Goal: Task Accomplishment & Management: Use online tool/utility

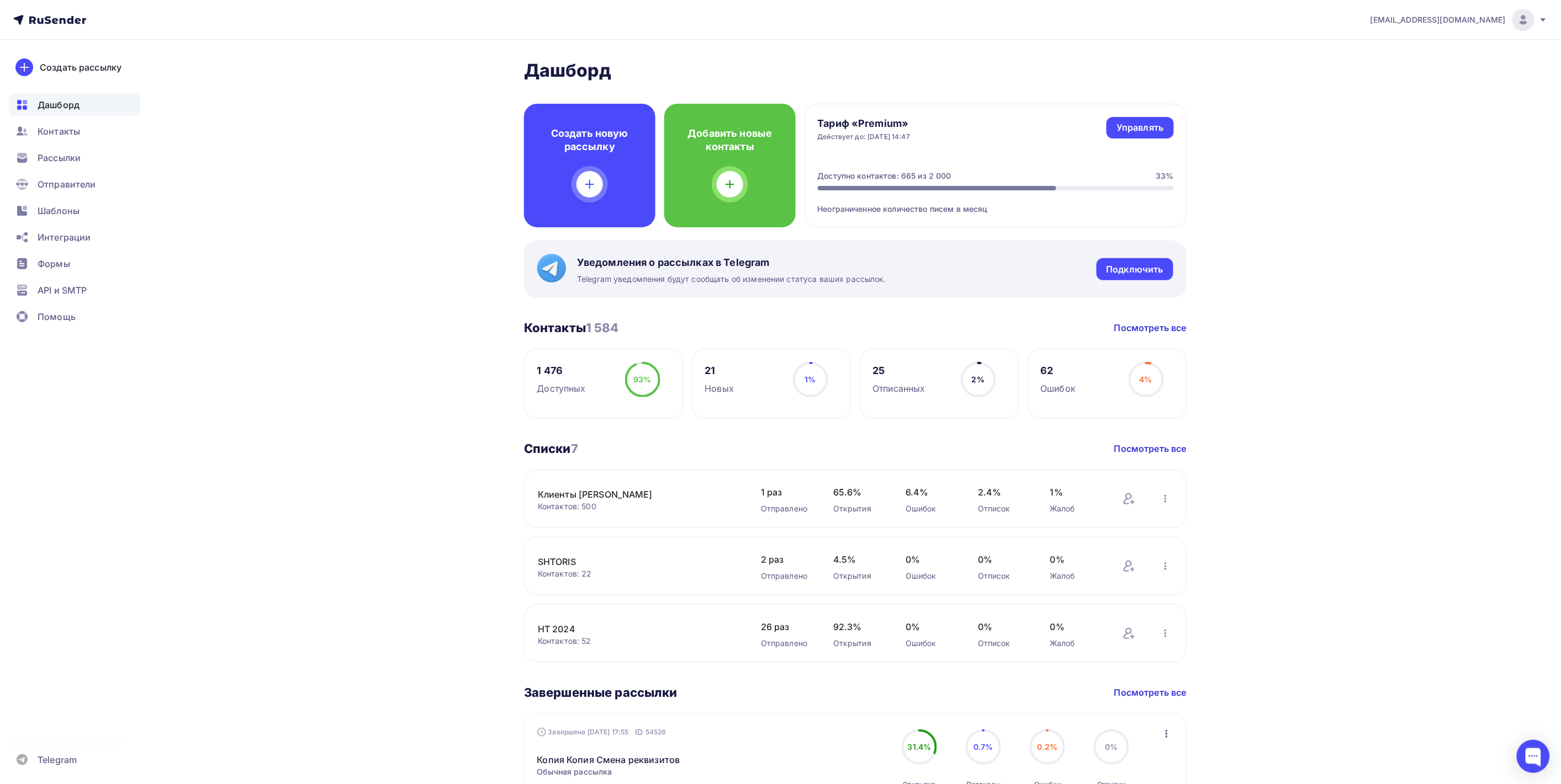
drag, startPoint x: 442, startPoint y: 265, endPoint x: 410, endPoint y: 260, distance: 32.4
click at [440, 265] on div "[PERSON_NAME] Пару шагов, чтобы начать работу! Закрыть Выполните эти шаги, чтоб…" at bounding box center [780, 760] width 905 height 1441
click at [55, 151] on span "Рассылки" at bounding box center [59, 157] width 43 height 14
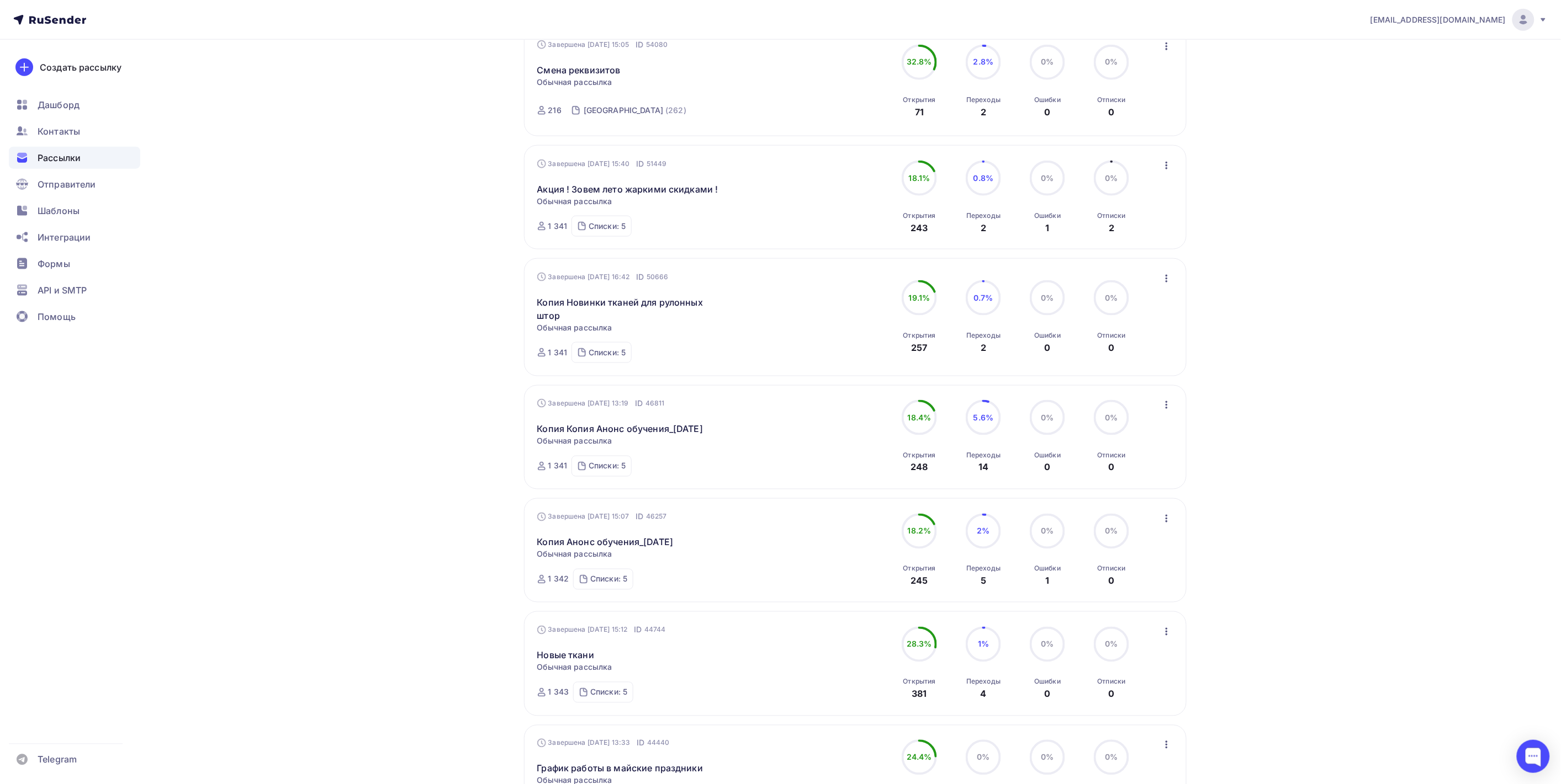
scroll to position [613, 0]
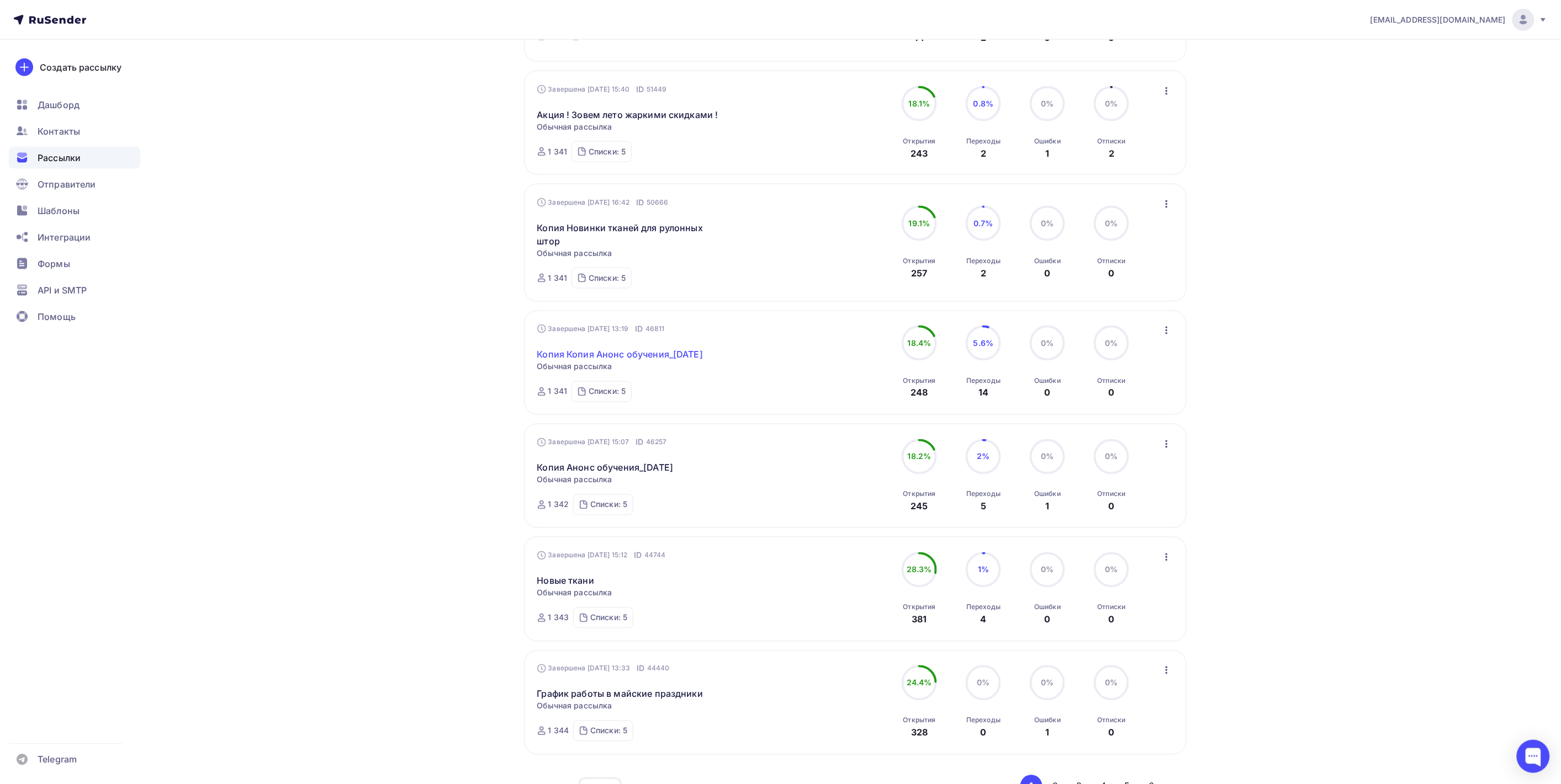
click at [702, 355] on link "Копия Копия Анонс обучения_[DATE]" at bounding box center [620, 354] width 166 height 14
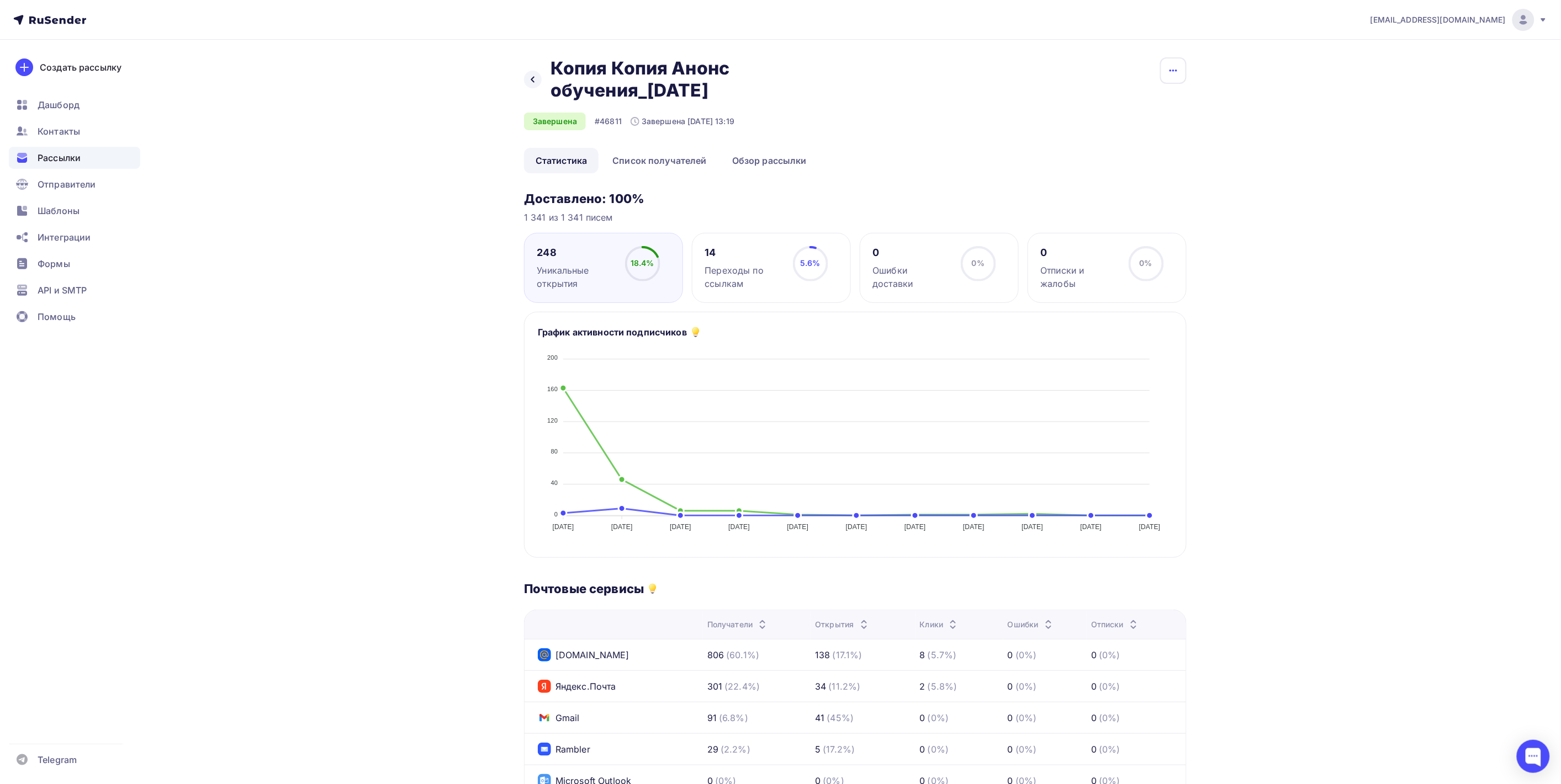
click at [1179, 76] on icon "button" at bounding box center [1173, 70] width 14 height 14
click at [1109, 103] on div "Копировать" at bounding box center [1132, 105] width 106 height 14
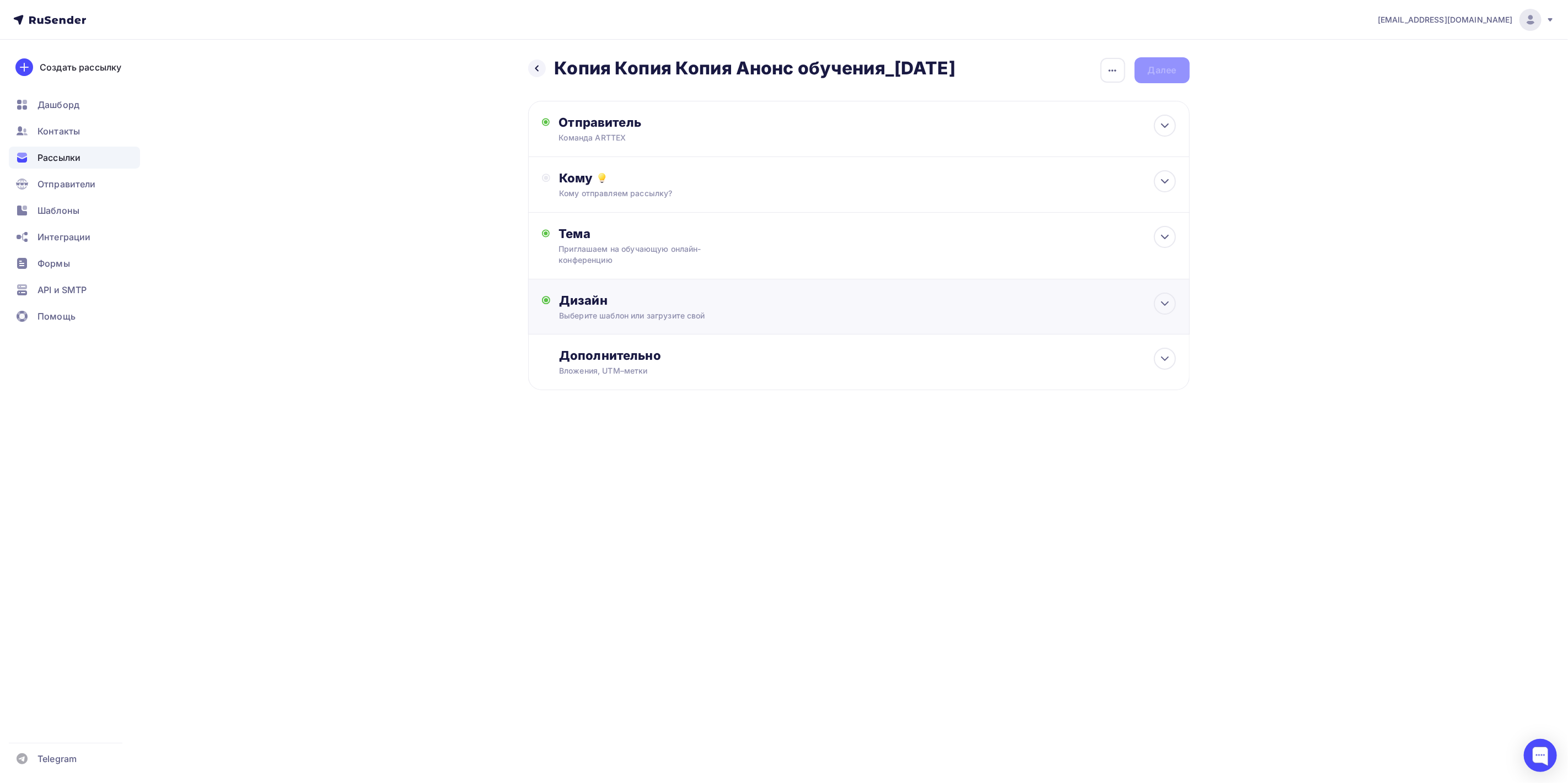
click at [609, 307] on div "Дизайн" at bounding box center [867, 300] width 616 height 15
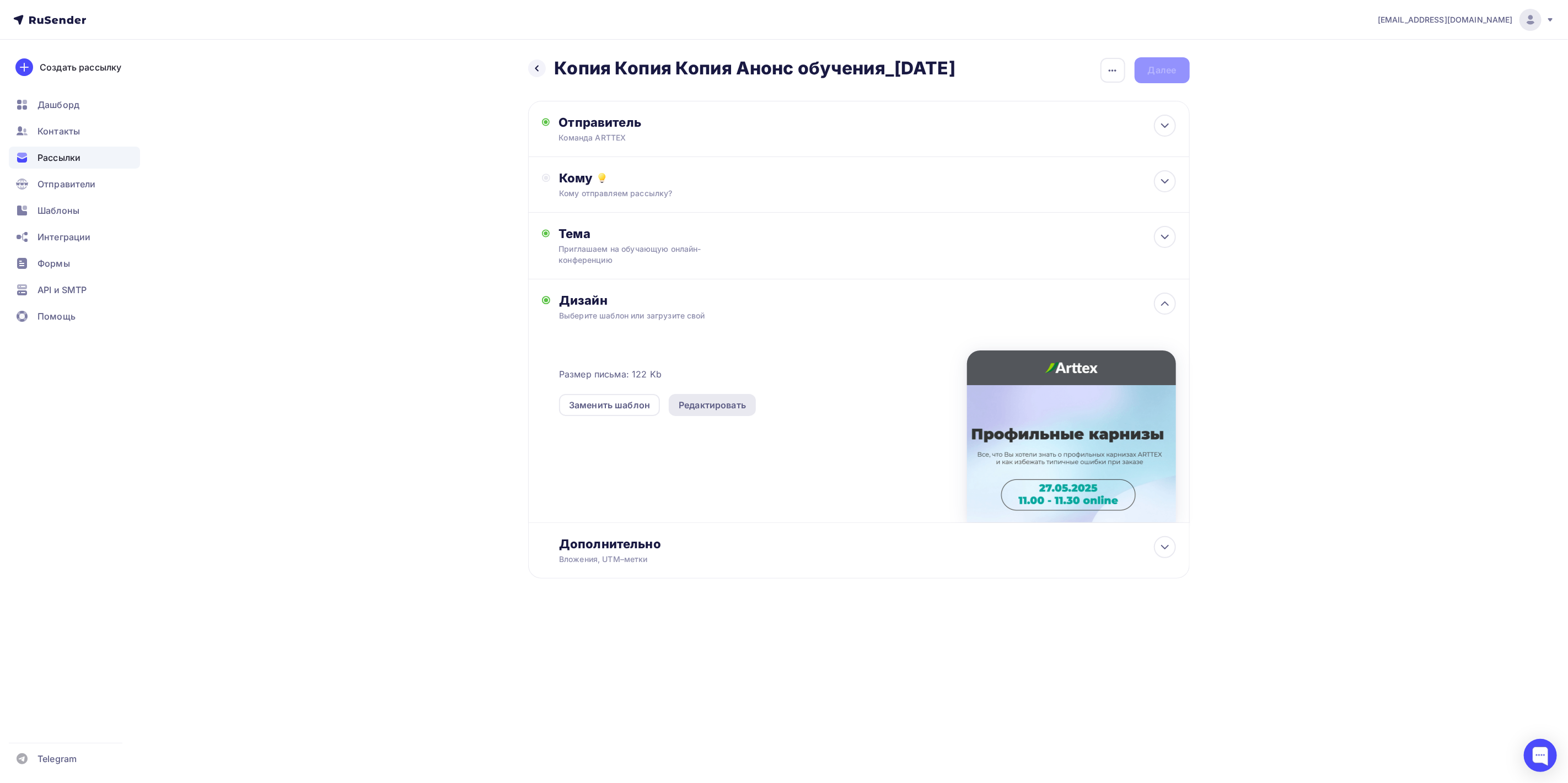
click at [729, 404] on div "Редактировать" at bounding box center [712, 405] width 67 height 14
